Goal: Information Seeking & Learning: Learn about a topic

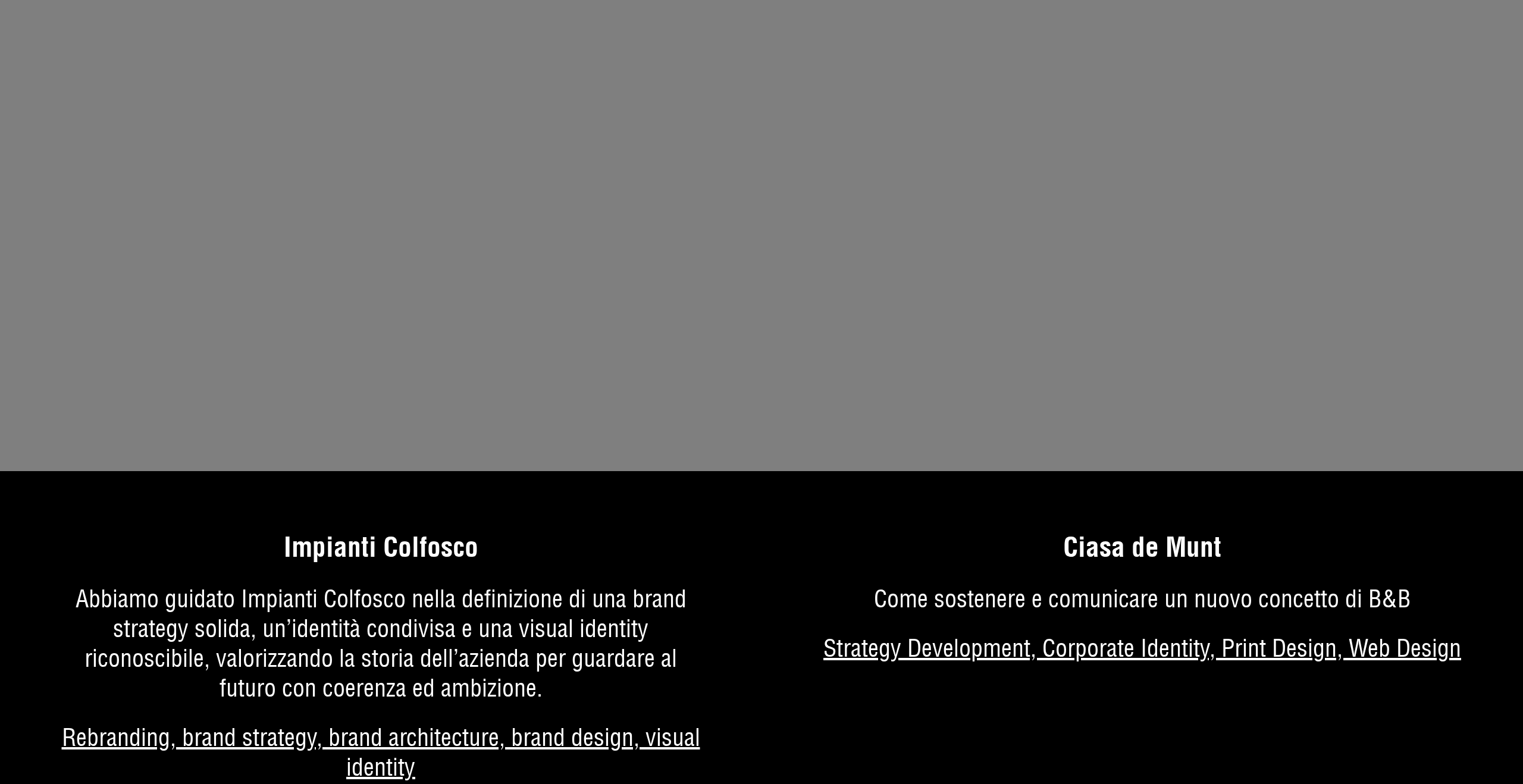
scroll to position [7582, 0]
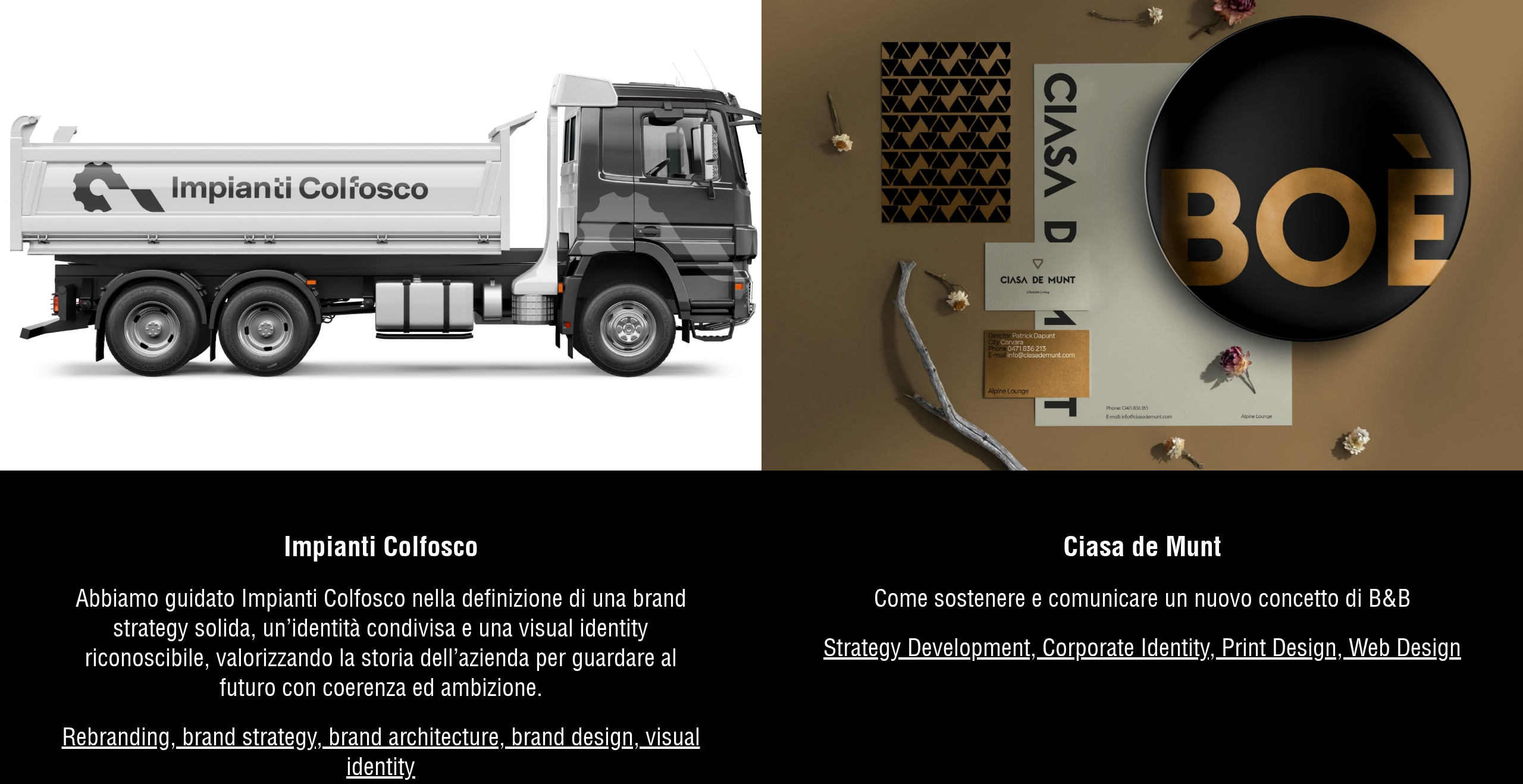
click at [337, 565] on link "Di più sul progetto" at bounding box center [380, 670] width 762 height 341
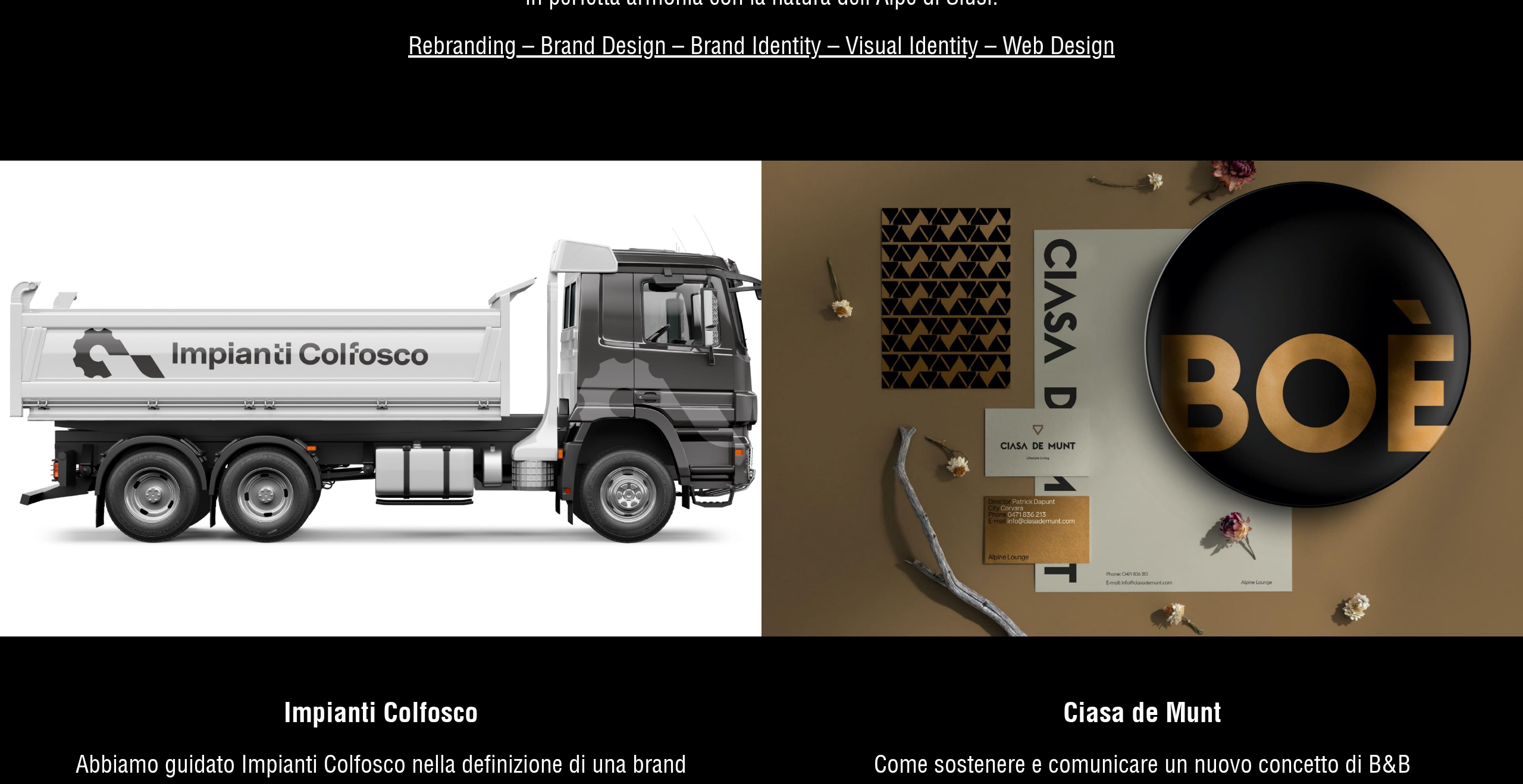
scroll to position [7790, 0]
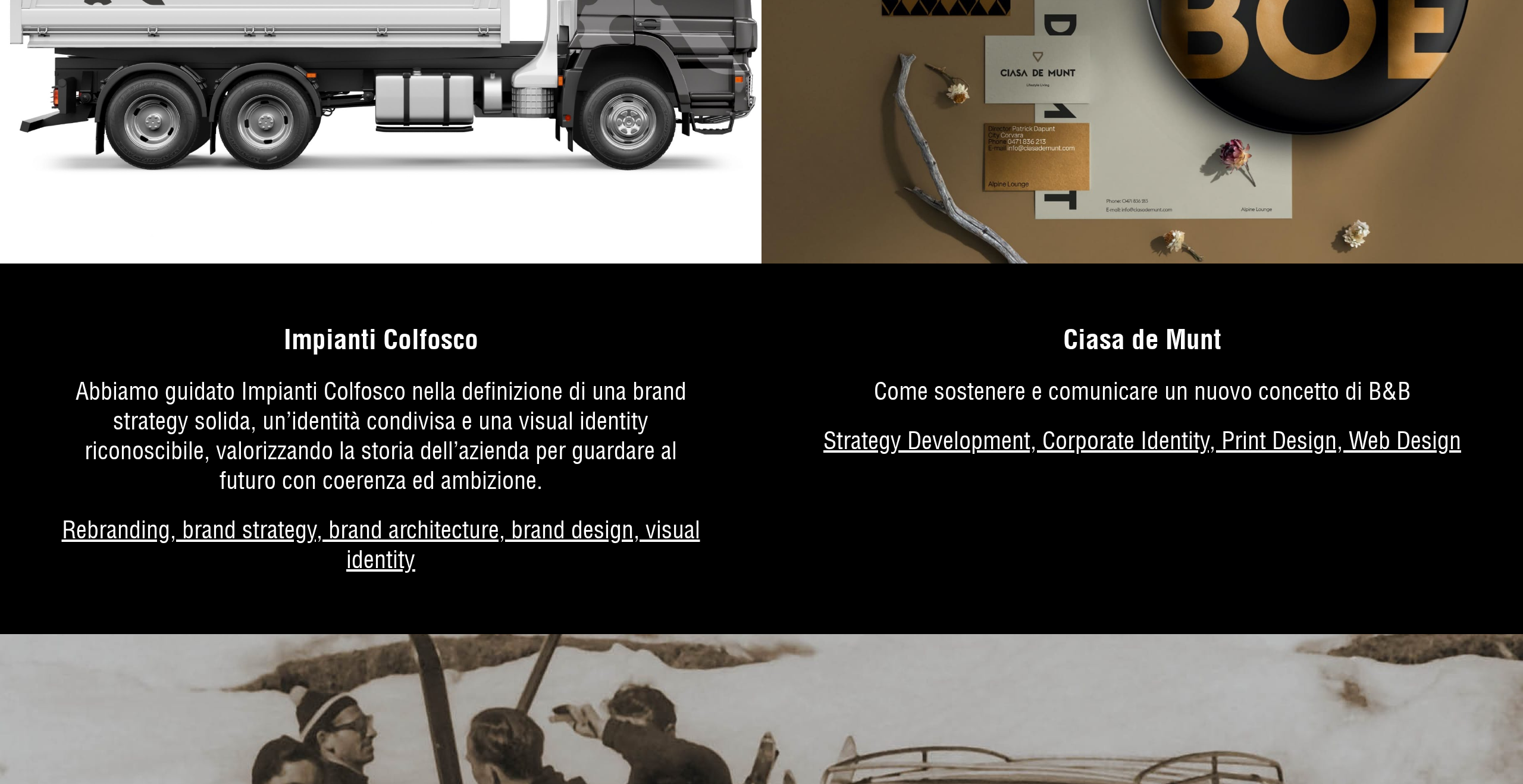
click at [550, 398] on link "Di più sul progetto" at bounding box center [380, 464] width 762 height 341
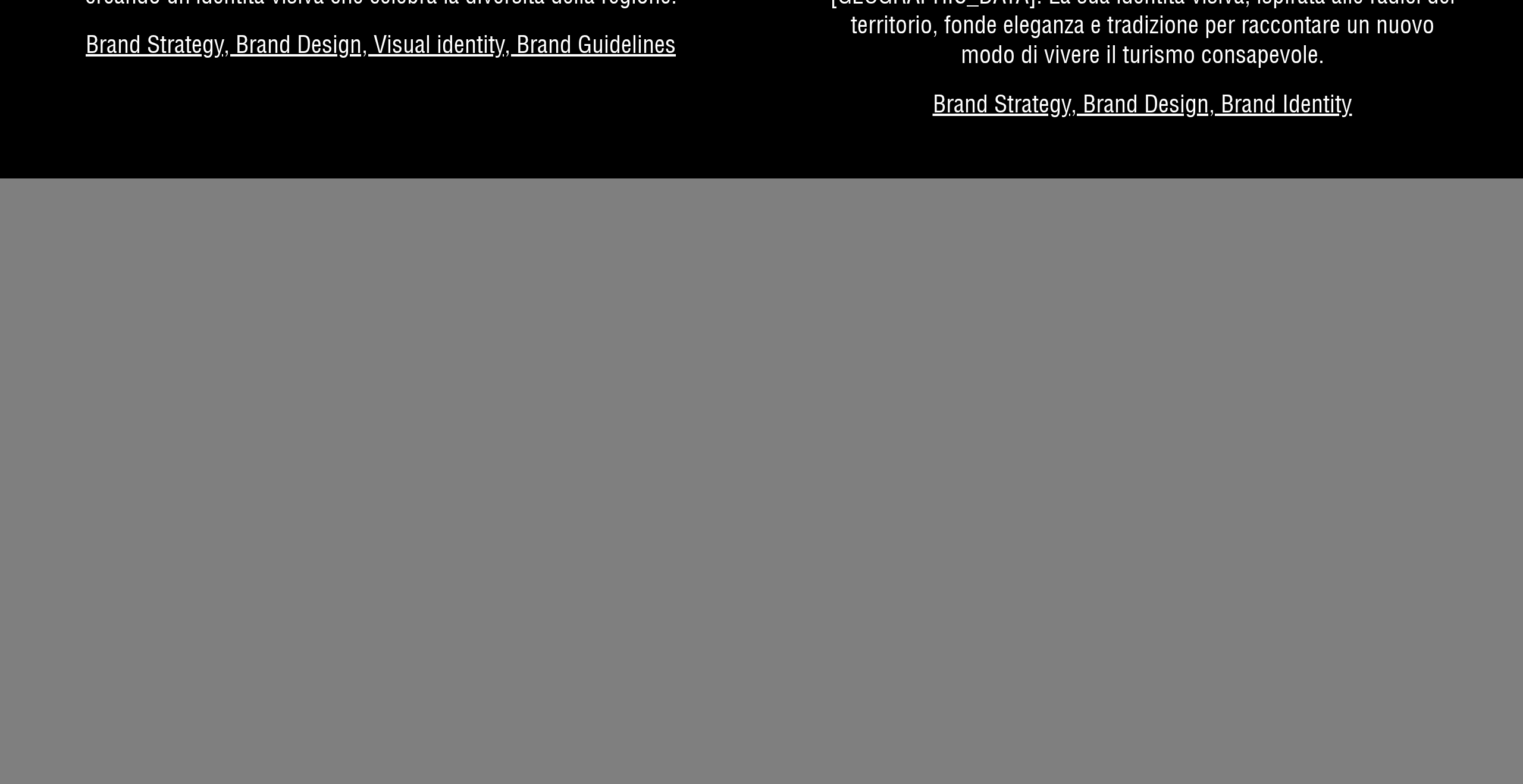
scroll to position [5321, 0]
